Goal: Task Accomplishment & Management: Use online tool/utility

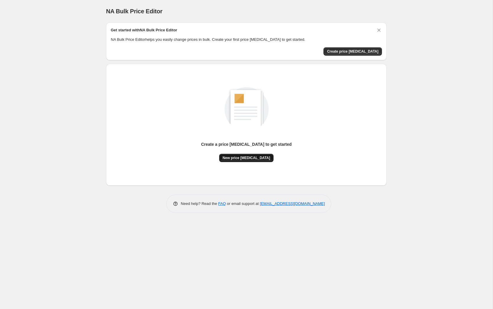
click at [255, 158] on span "New price change job" at bounding box center [247, 157] width 48 height 5
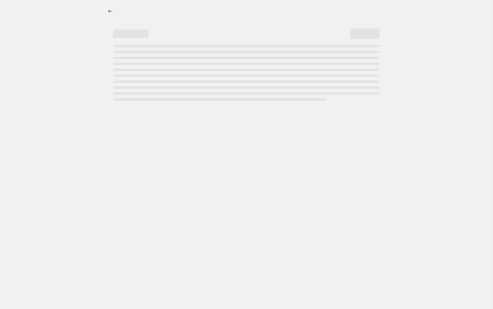
select select "percentage"
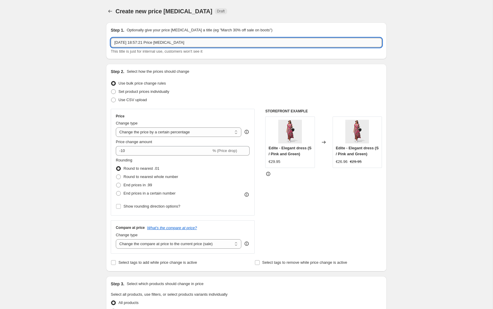
click at [145, 39] on input "10 Oct 2025, 18:57:21 Price change job" at bounding box center [246, 42] width 271 height 9
type input "10 Oct 2025, 18:57:21 Price change job"
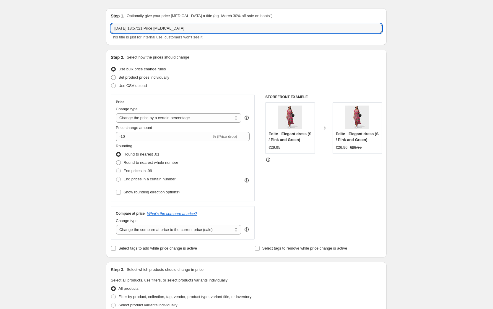
scroll to position [15, 0]
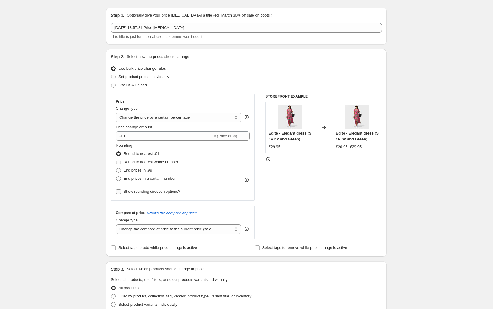
click at [120, 191] on input "Show rounding direction options?" at bounding box center [118, 191] width 5 height 5
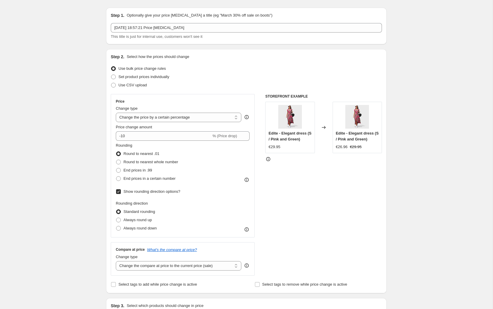
click at [118, 191] on input "Show rounding direction options?" at bounding box center [118, 191] width 5 height 5
checkbox input "false"
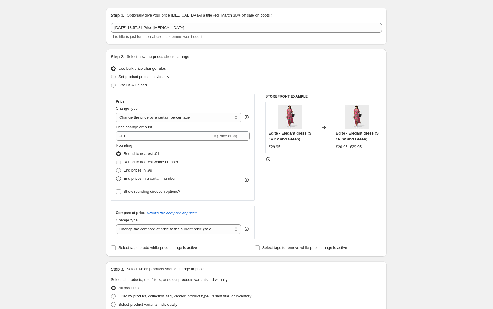
click at [120, 178] on span at bounding box center [118, 178] width 5 height 5
click at [116, 176] on input "End prices in a certain number" at bounding box center [116, 176] width 0 height 0
radio input "true"
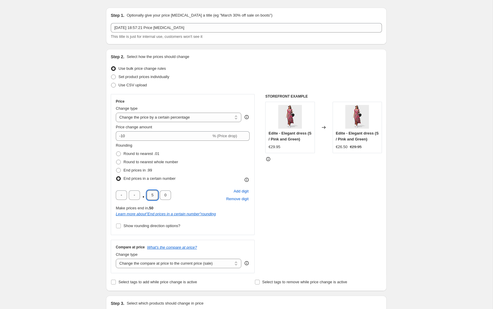
click at [153, 195] on input "5" at bounding box center [152, 194] width 11 height 9
type input "9"
click at [164, 196] on input "0" at bounding box center [165, 194] width 11 height 9
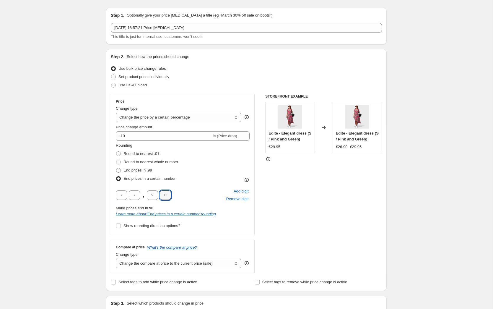
type input "6"
type input "5"
click at [183, 154] on div "Rounding Round to nearest .01 Round to nearest whole number End prices in .99 E…" at bounding box center [183, 162] width 134 height 40
click at [161, 120] on select "Change the price to a certain amount Change the price by a certain amount Chang…" at bounding box center [179, 117] width 126 height 9
click at [116, 113] on select "Change the price to a certain amount Change the price by a certain amount Chang…" at bounding box center [179, 117] width 126 height 9
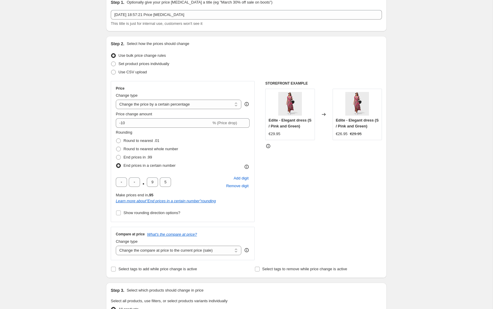
scroll to position [29, 0]
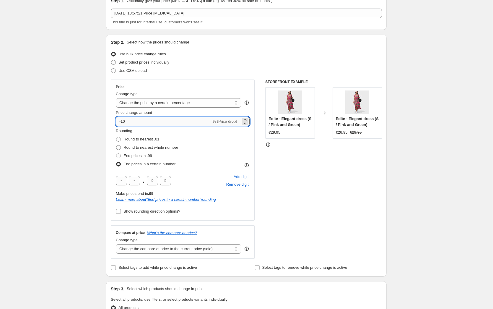
click at [129, 119] on input "-10" at bounding box center [163, 121] width 95 height 9
click at [128, 124] on input "-10" at bounding box center [163, 121] width 95 height 9
drag, startPoint x: 128, startPoint y: 123, endPoint x: 108, endPoint y: 121, distance: 20.4
click at [108, 121] on div "Step 2. Select how the prices should change Use bulk price change rules Set pro…" at bounding box center [246, 156] width 281 height 242
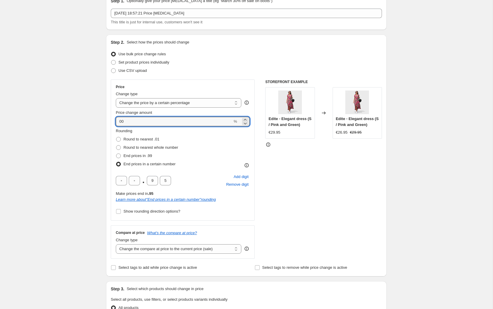
type input "00"
click at [90, 124] on div "Create new price change job. This page is ready Create new price change job Dra…" at bounding box center [246, 283] width 493 height 625
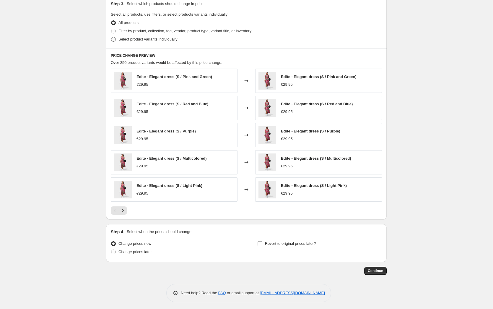
scroll to position [316, 0]
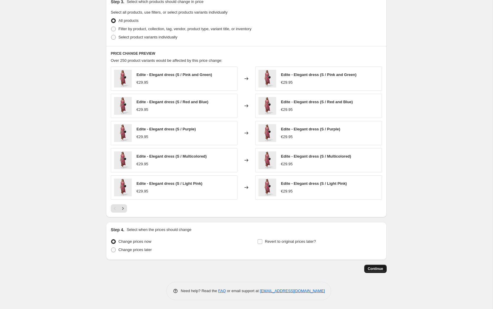
click at [377, 270] on span "Continue" at bounding box center [375, 268] width 15 height 5
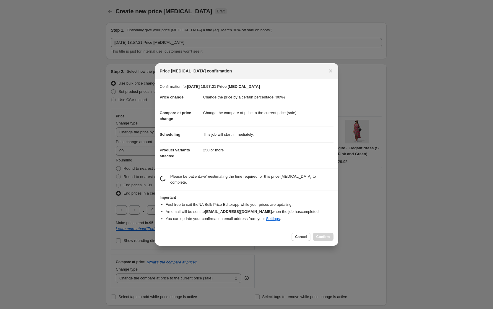
scroll to position [0, 0]
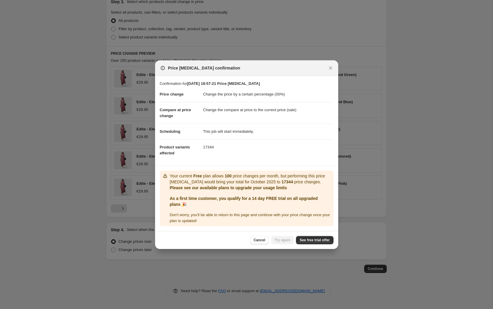
click at [280, 209] on div "Your current Free plan allows 100 price changes per month, but performing this …" at bounding box center [250, 198] width 161 height 51
click at [305, 238] on span "See free trial offer" at bounding box center [315, 240] width 30 height 5
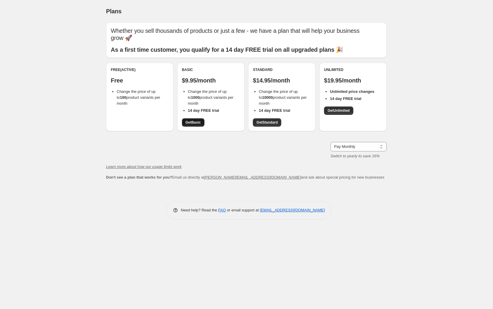
click at [192, 120] on span "Get Basic" at bounding box center [193, 122] width 15 height 5
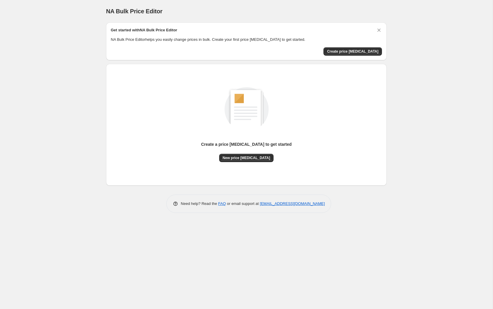
click at [209, 99] on div "Create a price change job to get started New price change job" at bounding box center [246, 117] width 271 height 87
click at [350, 52] on span "Create price [MEDICAL_DATA]" at bounding box center [352, 51] width 51 height 5
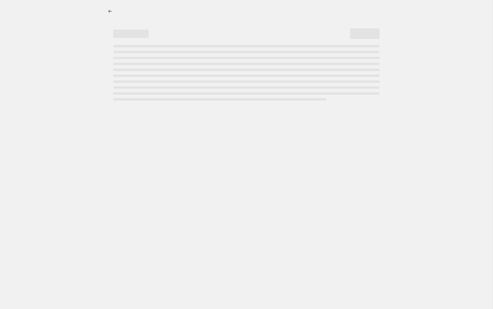
select select "percentage"
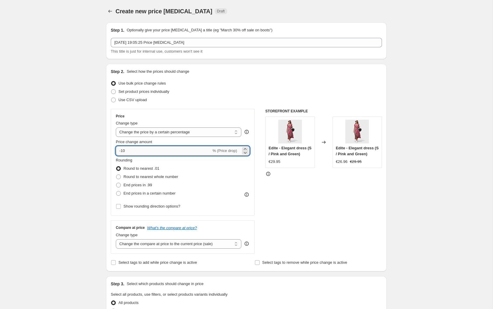
click at [131, 154] on input "-10" at bounding box center [163, 150] width 95 height 9
type input "-1"
type input "0"
click at [67, 140] on div "Create new price change job. This page is ready Create new price change job Dra…" at bounding box center [246, 295] width 493 height 591
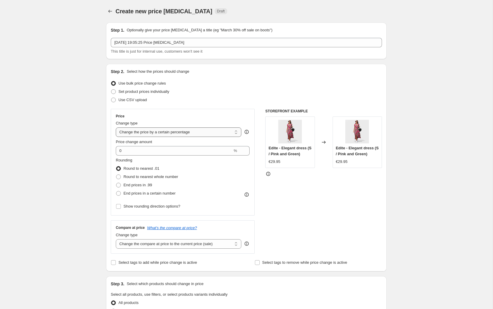
click at [147, 133] on select "Change the price to a certain amount Change the price by a certain amount Chang…" at bounding box center [179, 131] width 126 height 9
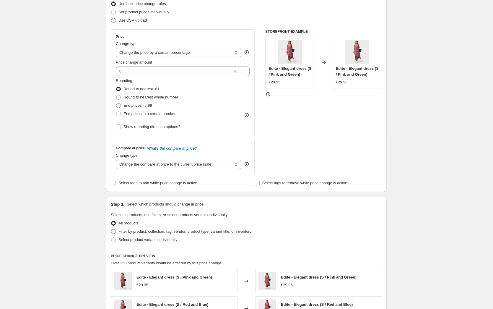
scroll to position [79, 0]
click at [122, 105] on label "End prices in .99" at bounding box center [134, 106] width 36 height 8
click at [116, 104] on input "End prices in .99" at bounding box center [116, 103] width 0 height 0
radio input "true"
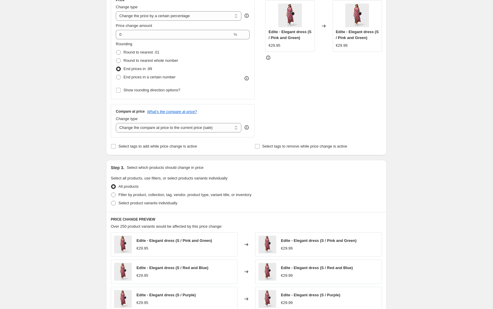
scroll to position [114, 0]
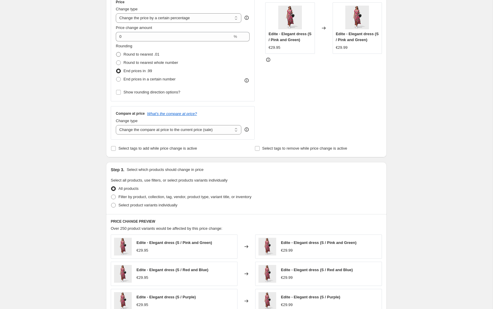
click at [127, 51] on span "Round to nearest .01" at bounding box center [142, 54] width 36 height 6
click at [116, 52] on input "Round to nearest .01" at bounding box center [116, 52] width 0 height 0
radio input "true"
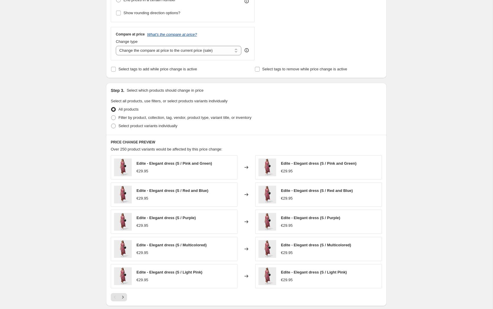
scroll to position [194, 0]
click at [124, 126] on span "Select product variants individually" at bounding box center [148, 125] width 59 height 4
click at [111, 123] on input "Select product variants individually" at bounding box center [111, 123] width 0 height 0
radio input "true"
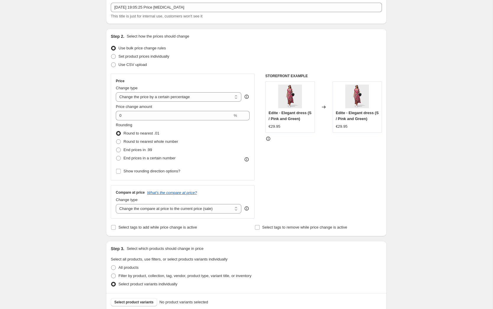
scroll to position [151, 0]
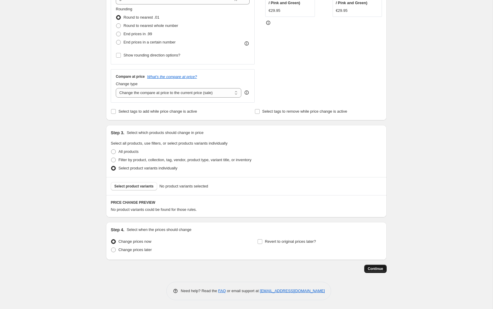
click at [372, 267] on span "Continue" at bounding box center [375, 268] width 15 height 5
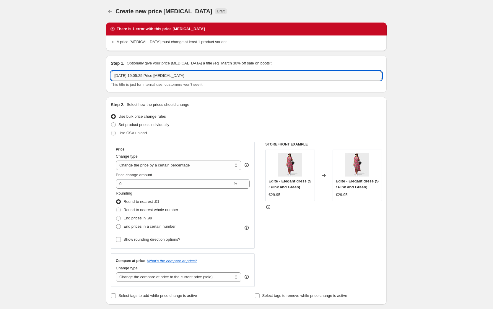
click at [129, 73] on input "10 Oct 2025, 19:05:25 Price change job" at bounding box center [246, 75] width 271 height 9
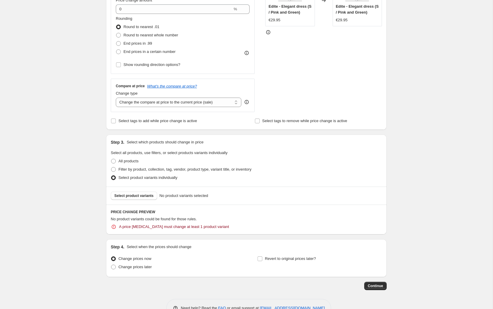
scroll to position [181, 0]
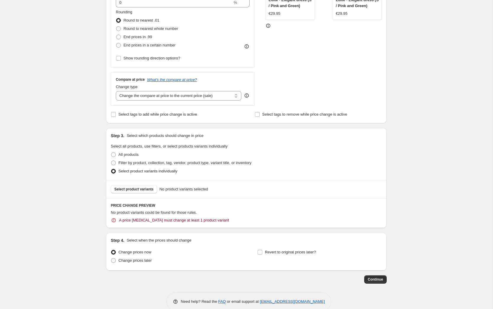
click at [125, 221] on span "A price change job must change at least 1 product variant" at bounding box center [174, 220] width 110 height 6
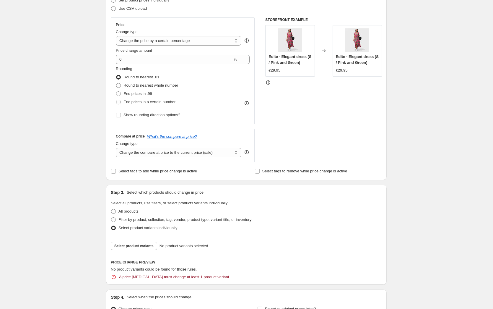
scroll to position [102, 0]
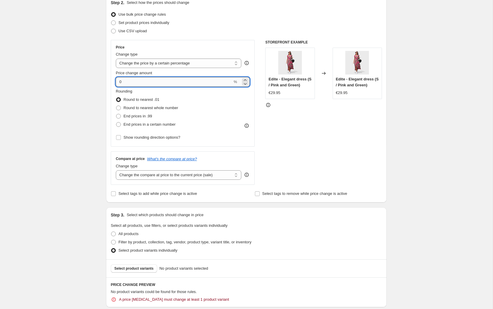
click at [137, 80] on input "0" at bounding box center [174, 81] width 117 height 9
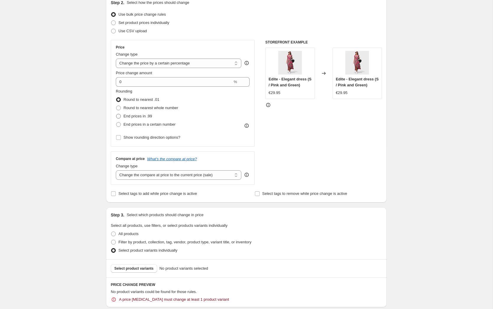
click at [134, 115] on span "End prices in .99" at bounding box center [138, 116] width 29 height 4
click at [116, 114] on input "End prices in .99" at bounding box center [116, 114] width 0 height 0
radio input "true"
click at [134, 109] on span "Round to nearest whole number" at bounding box center [151, 108] width 55 height 4
click at [116, 106] on input "Round to nearest whole number" at bounding box center [116, 106] width 0 height 0
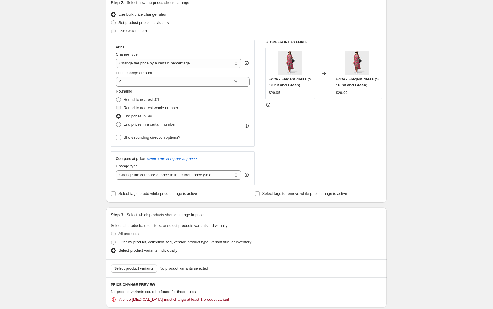
radio input "true"
click at [127, 139] on span "Show rounding direction options?" at bounding box center [152, 137] width 57 height 4
click at [121, 139] on input "Show rounding direction options?" at bounding box center [118, 137] width 5 height 5
checkbox input "true"
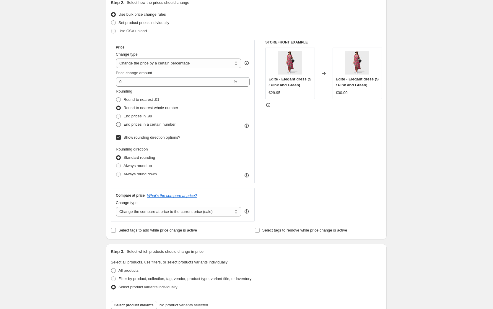
click at [125, 124] on span "End prices in a certain number" at bounding box center [150, 124] width 52 height 4
click at [116, 122] on input "End prices in a certain number" at bounding box center [116, 122] width 0 height 0
radio input "true"
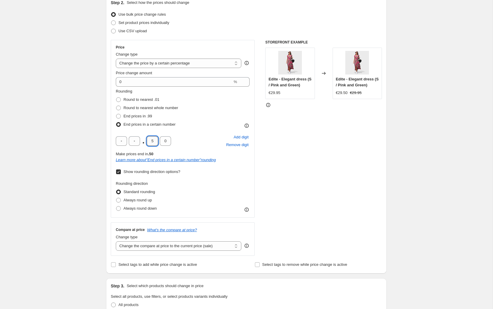
click at [155, 140] on input "5" at bounding box center [152, 140] width 11 height 9
type input "0"
type input "5"
click at [76, 130] on div "Create new price change job. This page is ready Create new price change job Dra…" at bounding box center [246, 184] width 493 height 572
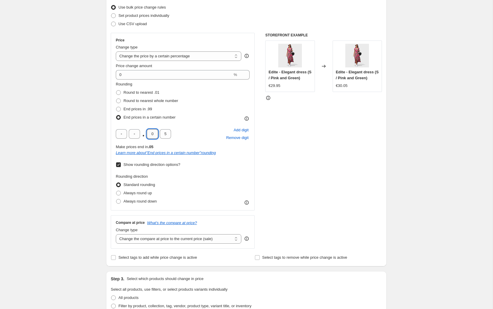
click at [153, 132] on input "0" at bounding box center [152, 133] width 11 height 9
type input "9"
click at [113, 141] on div "Price Change type Change the price to a certain amount Change the price by a ce…" at bounding box center [183, 122] width 144 height 178
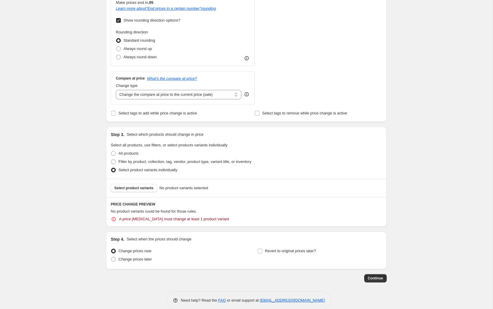
scroll to position [263, 0]
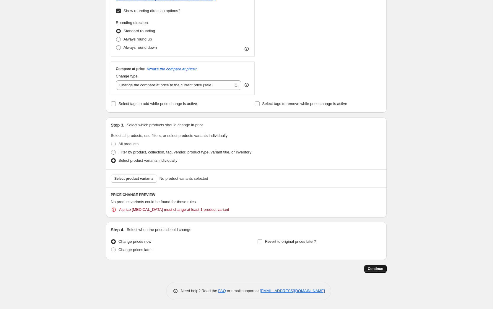
click at [376, 270] on span "Continue" at bounding box center [375, 268] width 15 height 5
click at [136, 203] on span "No product variants could be found for those rules." at bounding box center [154, 202] width 86 height 4
click at [136, 208] on span "A price change job must change at least 1 product variant" at bounding box center [174, 210] width 110 height 6
click at [128, 181] on button "Select product variants" at bounding box center [134, 179] width 46 height 8
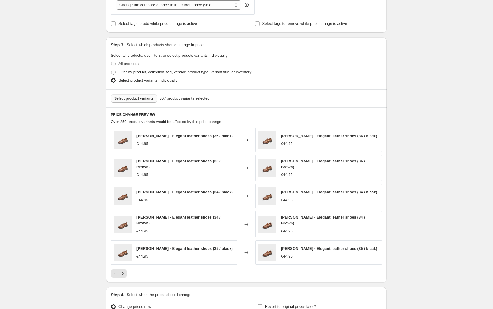
scroll to position [291, 0]
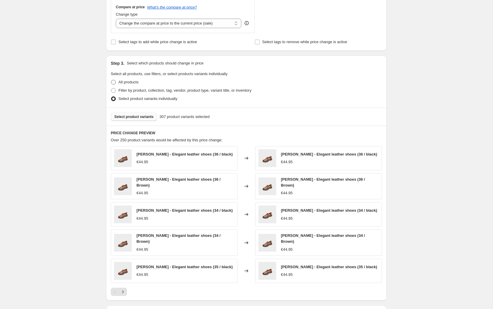
click at [132, 80] on span "All products" at bounding box center [129, 82] width 20 height 4
click at [111, 80] on input "All products" at bounding box center [111, 80] width 0 height 0
radio input "true"
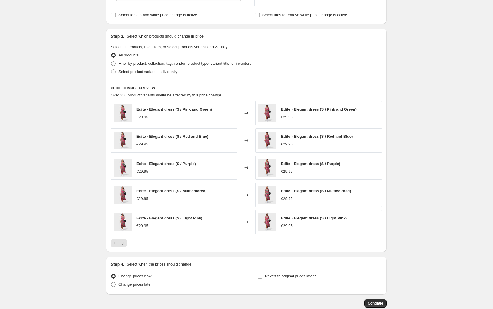
scroll to position [353, 0]
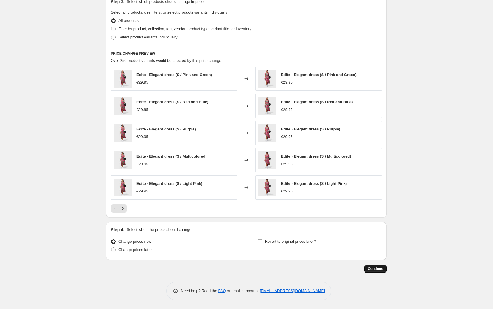
click at [374, 267] on span "Continue" at bounding box center [375, 268] width 15 height 5
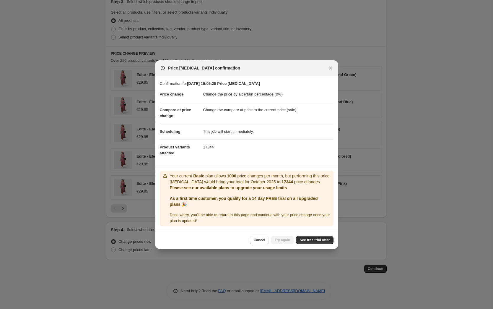
click at [261, 174] on p "Your current Basic plan allows 1000 price changes per month, but performing thi…" at bounding box center [250, 179] width 161 height 12
click at [262, 239] on span "Cancel" at bounding box center [260, 240] width 12 height 5
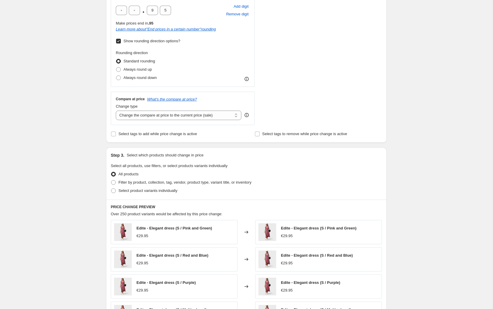
scroll to position [0, 0]
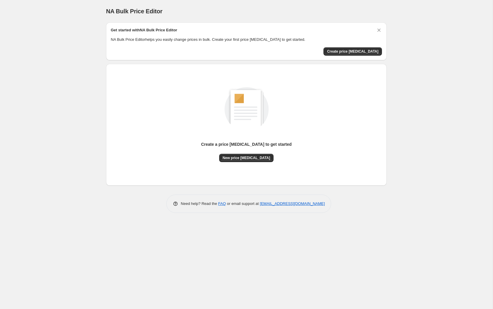
click at [372, 31] on div "Get started with NA Bulk Price Editor" at bounding box center [246, 31] width 271 height 8
click at [379, 29] on icon "Dismiss card" at bounding box center [379, 30] width 6 height 6
